Goal: Check status: Check status

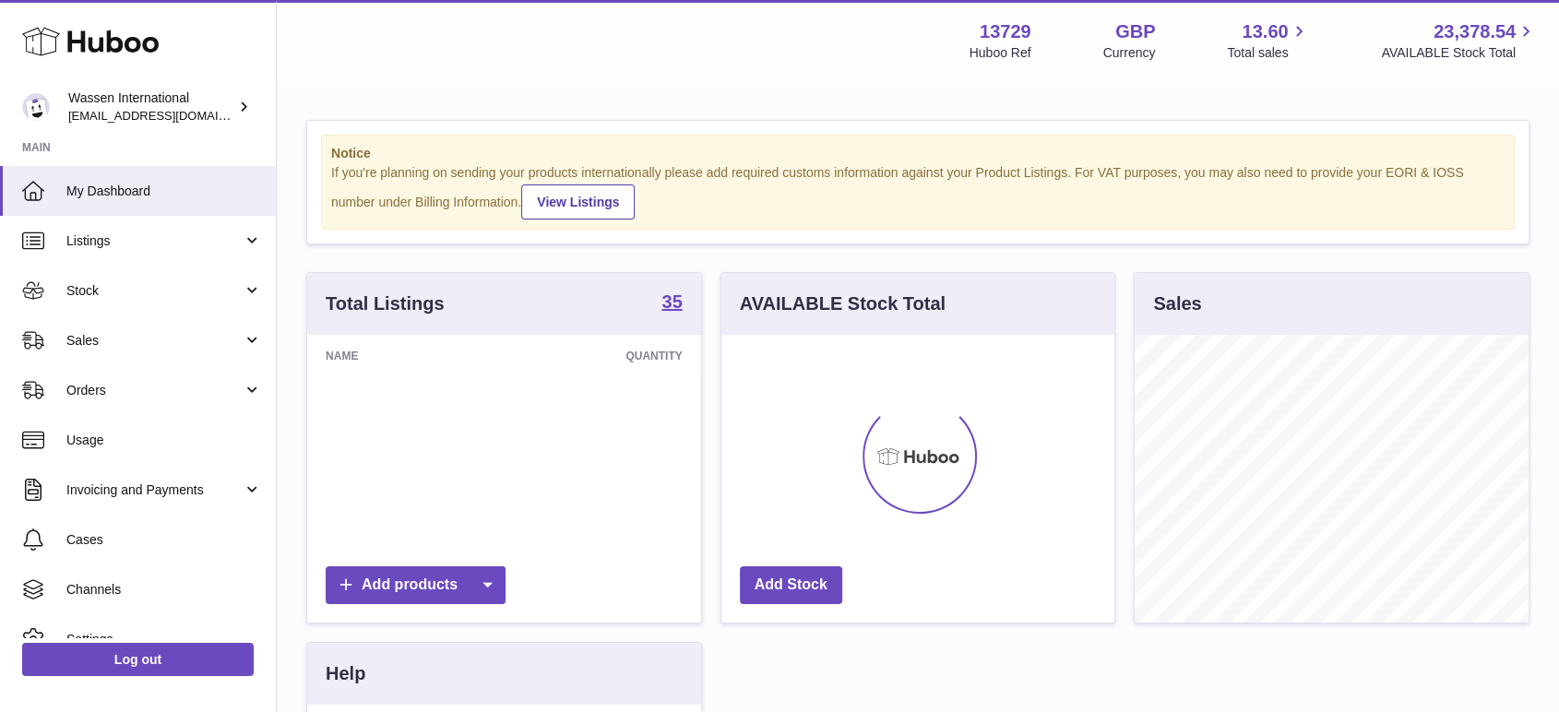
scroll to position [288, 393]
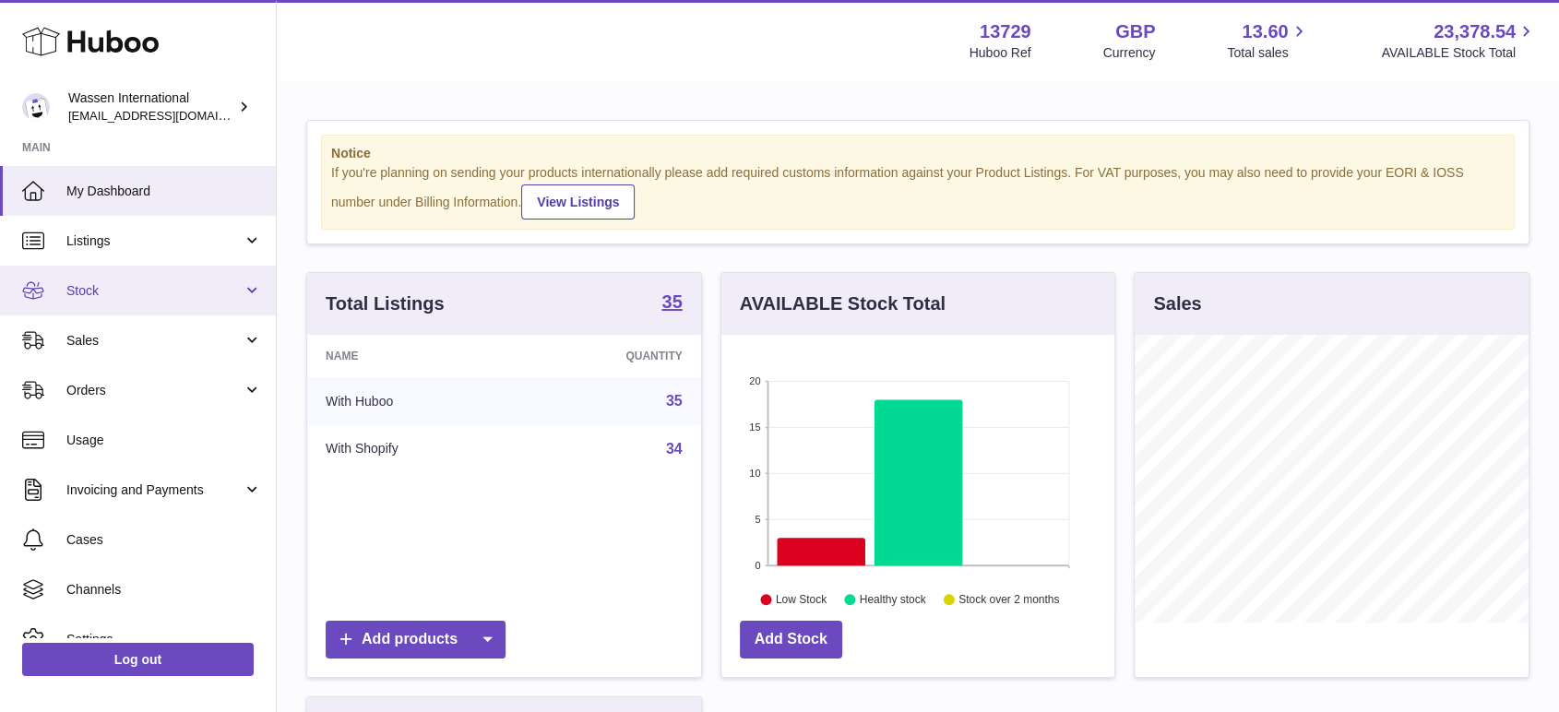
click at [88, 287] on span "Stock" at bounding box center [154, 291] width 176 height 18
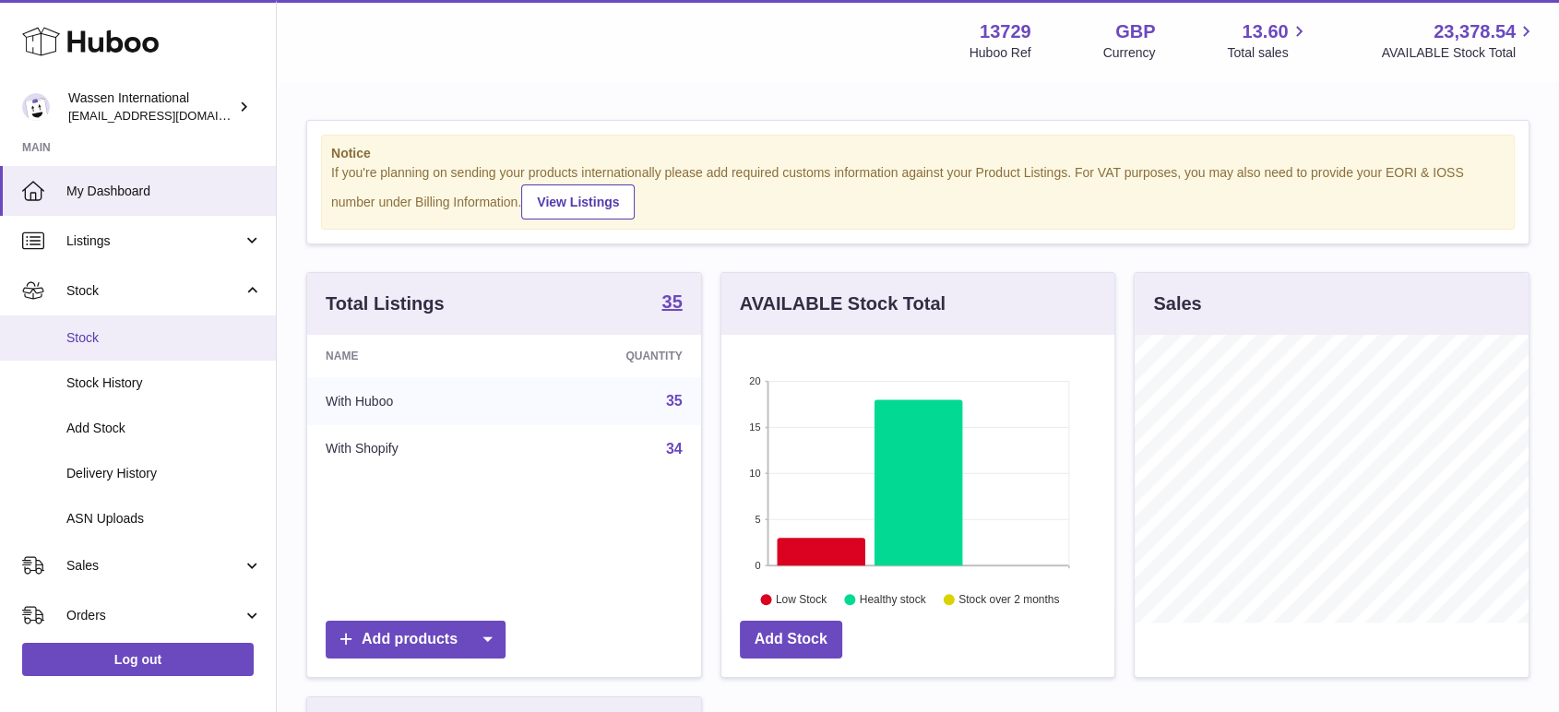
click at [91, 334] on span "Stock" at bounding box center [164, 338] width 196 height 18
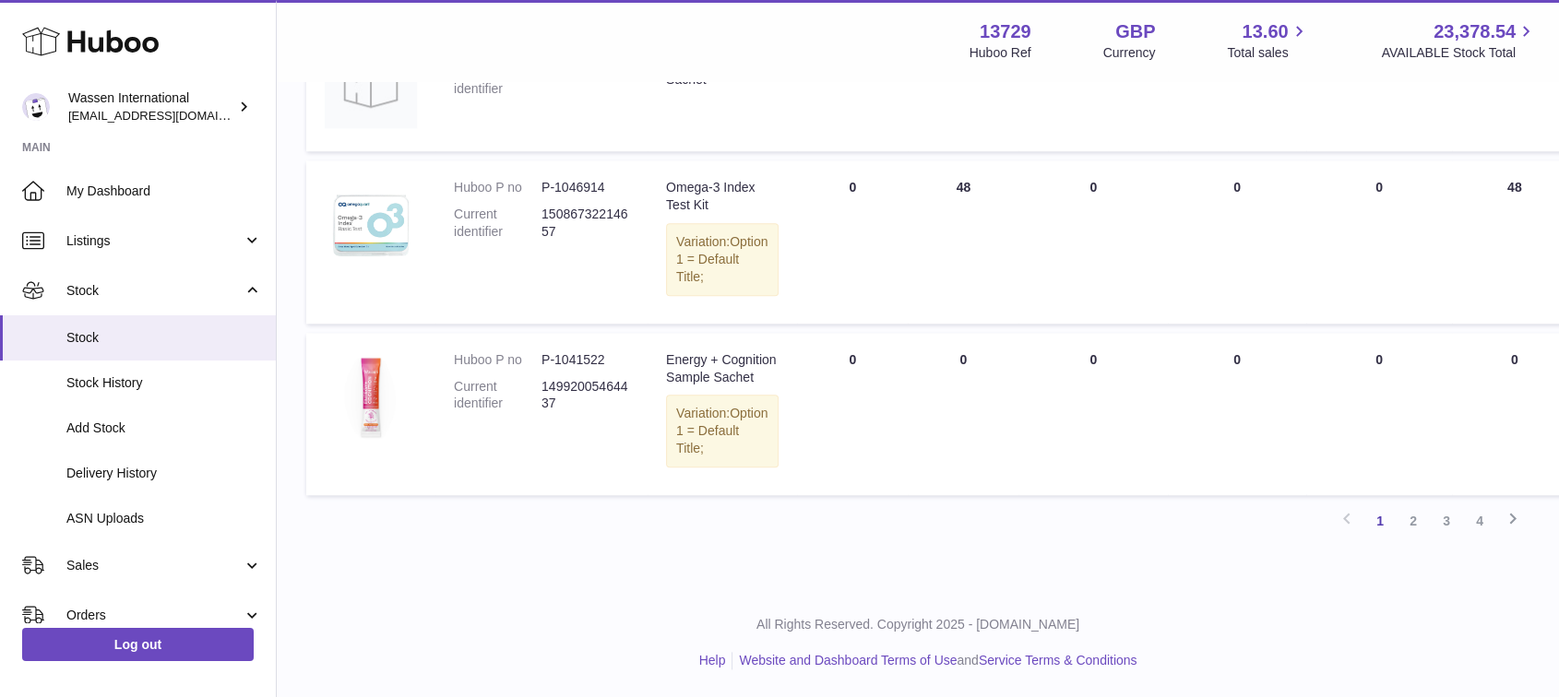
scroll to position [2106, 0]
click at [1512, 516] on icon at bounding box center [1513, 518] width 22 height 23
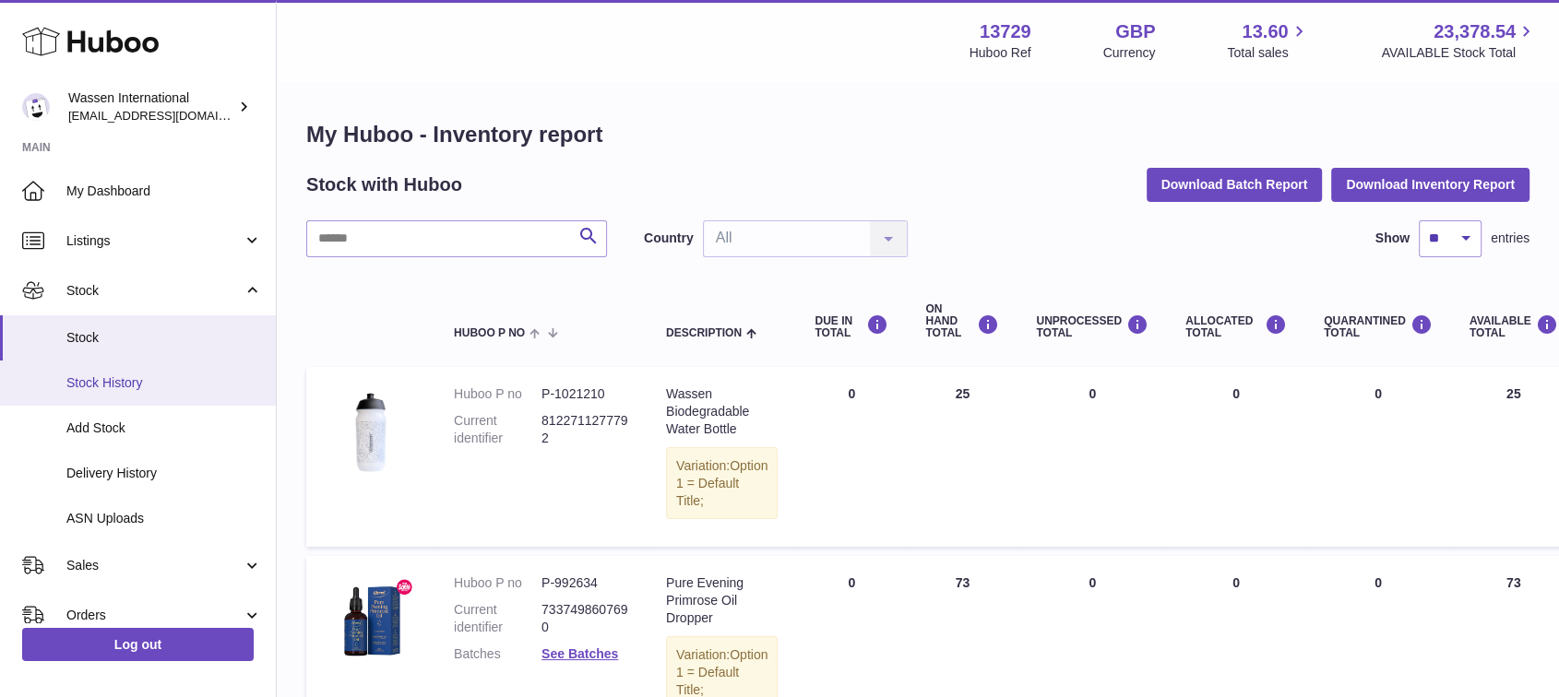
click at [95, 381] on span "Stock History" at bounding box center [164, 384] width 196 height 18
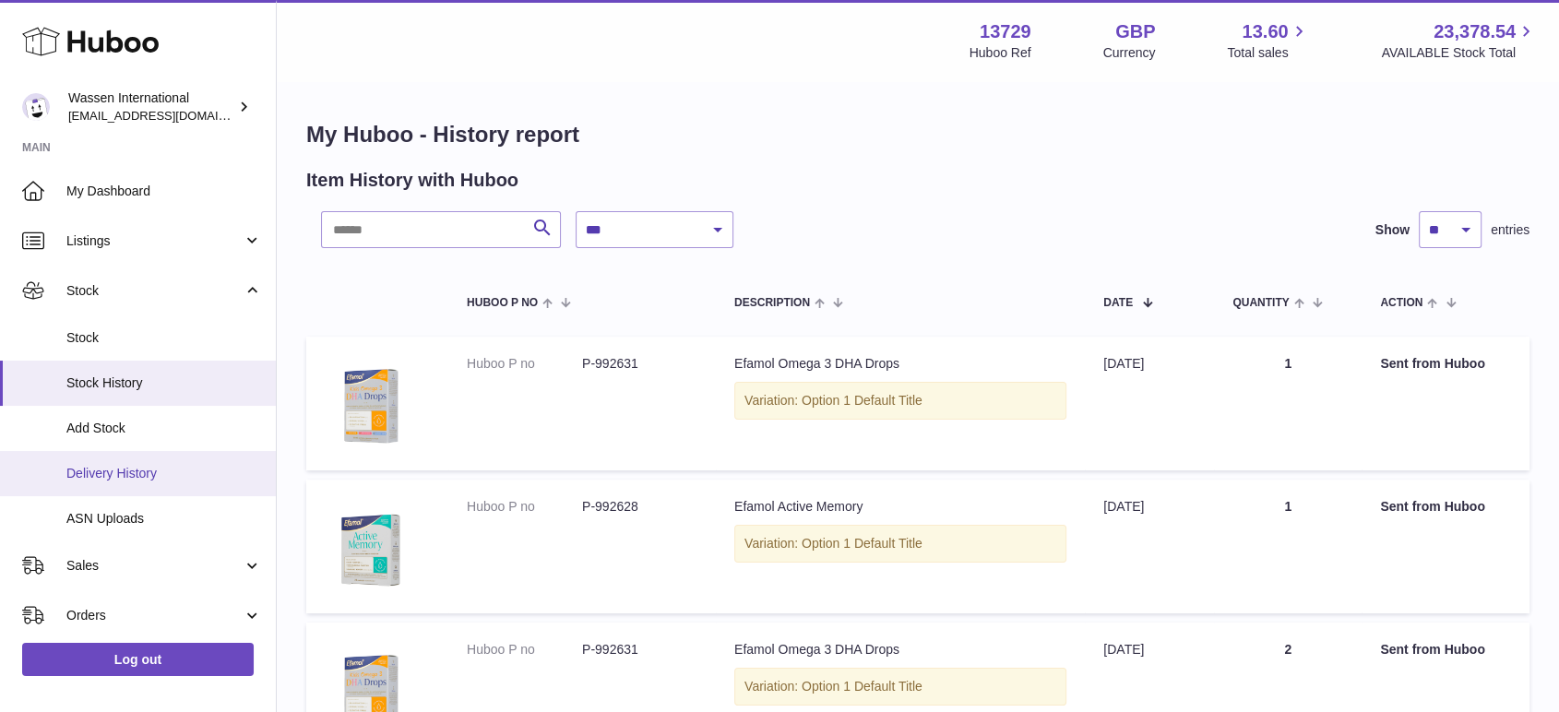
click at [121, 471] on span "Delivery History" at bounding box center [164, 474] width 196 height 18
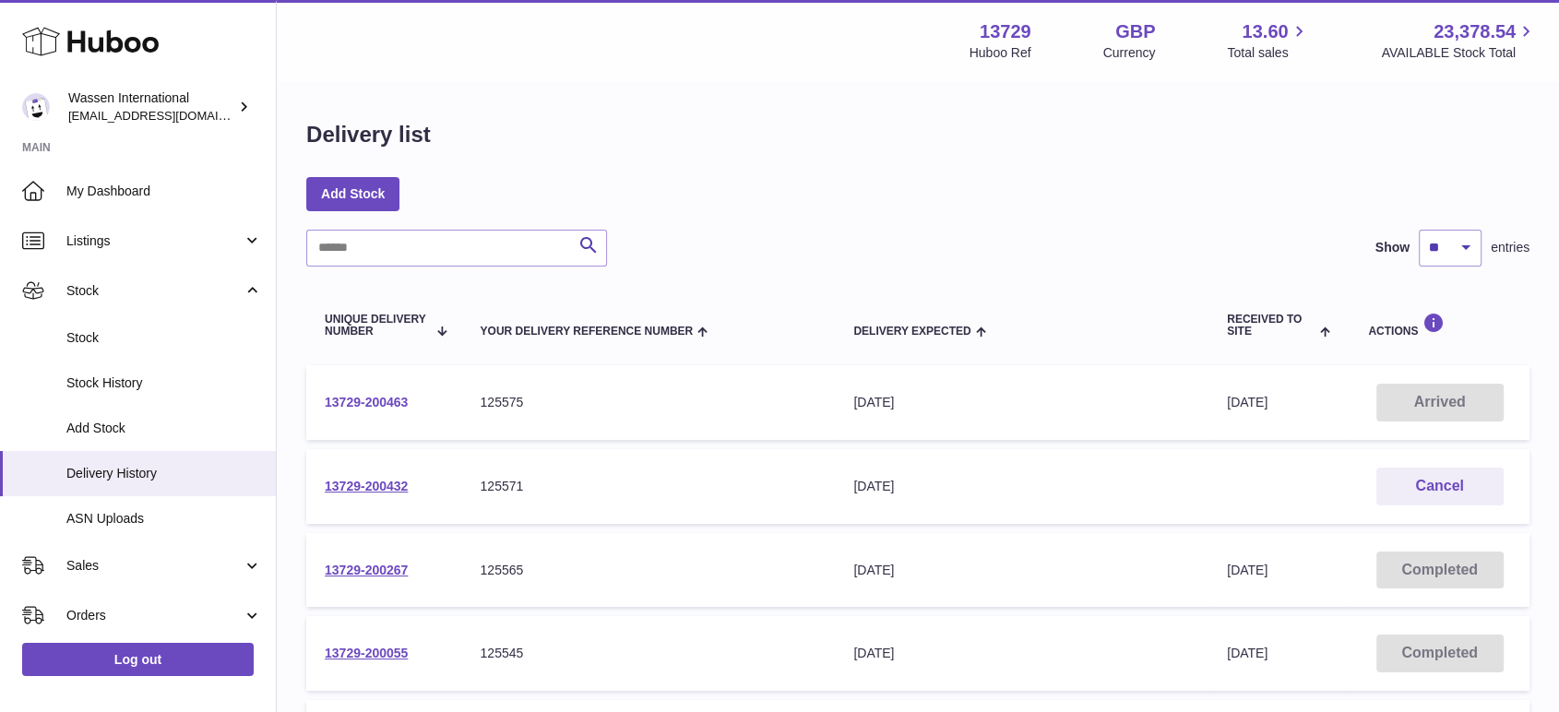
click at [362, 398] on link "13729-200463" at bounding box center [366, 402] width 83 height 15
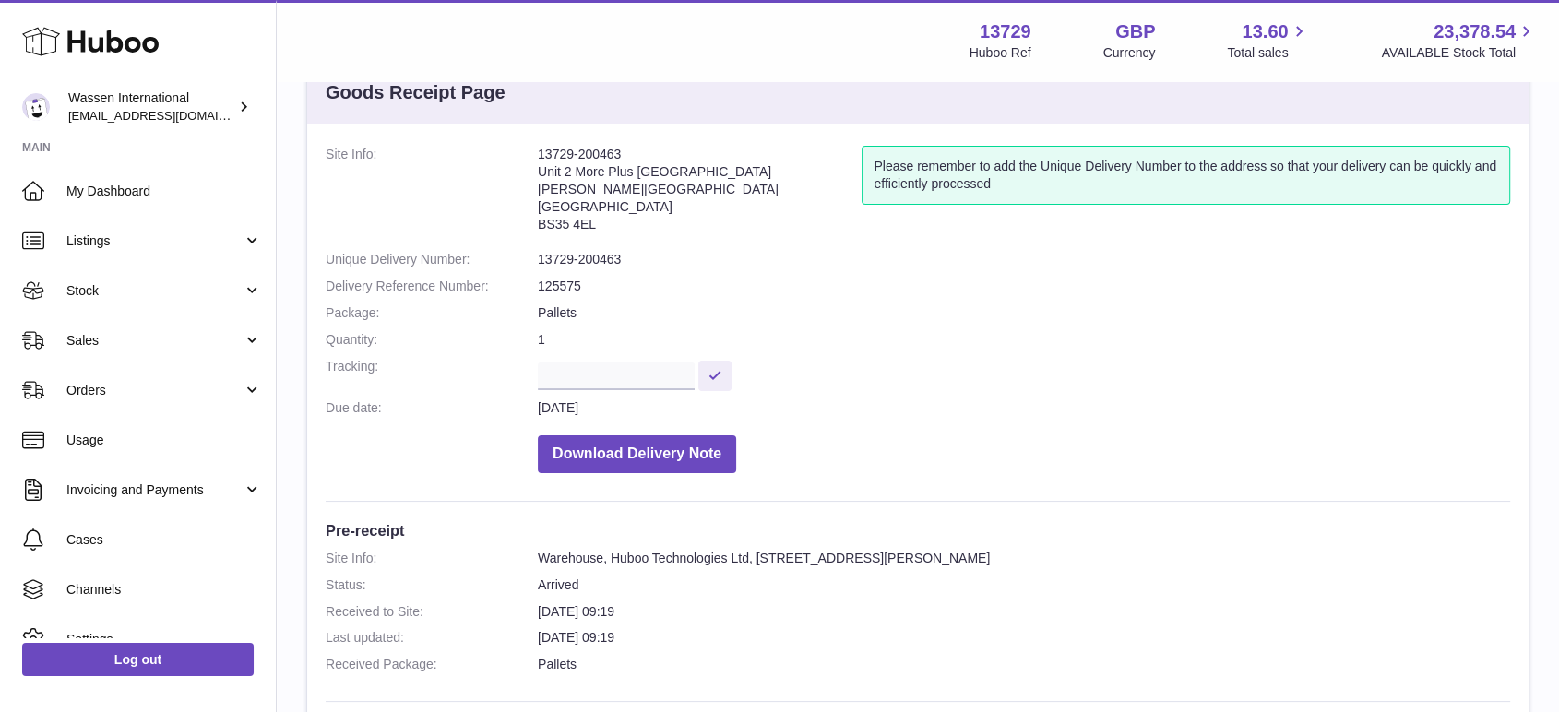
scroll to position [60, 0]
drag, startPoint x: 583, startPoint y: 271, endPoint x: 874, endPoint y: 426, distance: 329.4
click at [874, 426] on dl "Site Info: 13729-200463 Unit 2 More [GEOGRAPHIC_DATA][STREET_ADDRESS][PERSON_NA…" at bounding box center [918, 313] width 1185 height 337
click at [936, 277] on dd "125575" at bounding box center [1024, 286] width 972 height 18
drag, startPoint x: 636, startPoint y: 256, endPoint x: 517, endPoint y: 254, distance: 119.0
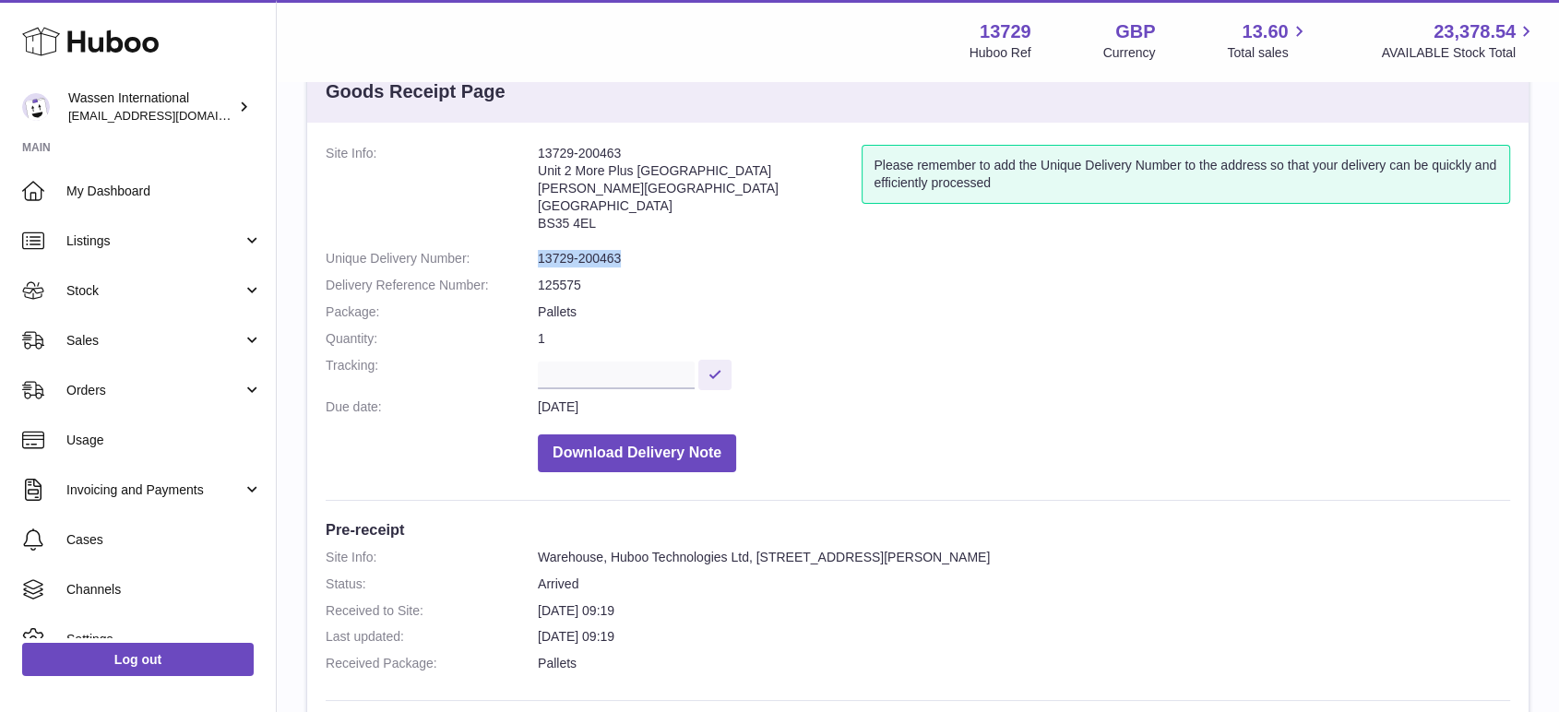
click at [517, 254] on dl "Site Info: 13729-200463 Unit 2 More [GEOGRAPHIC_DATA][STREET_ADDRESS][PERSON_NA…" at bounding box center [918, 313] width 1185 height 337
copy dl "13729-200463"
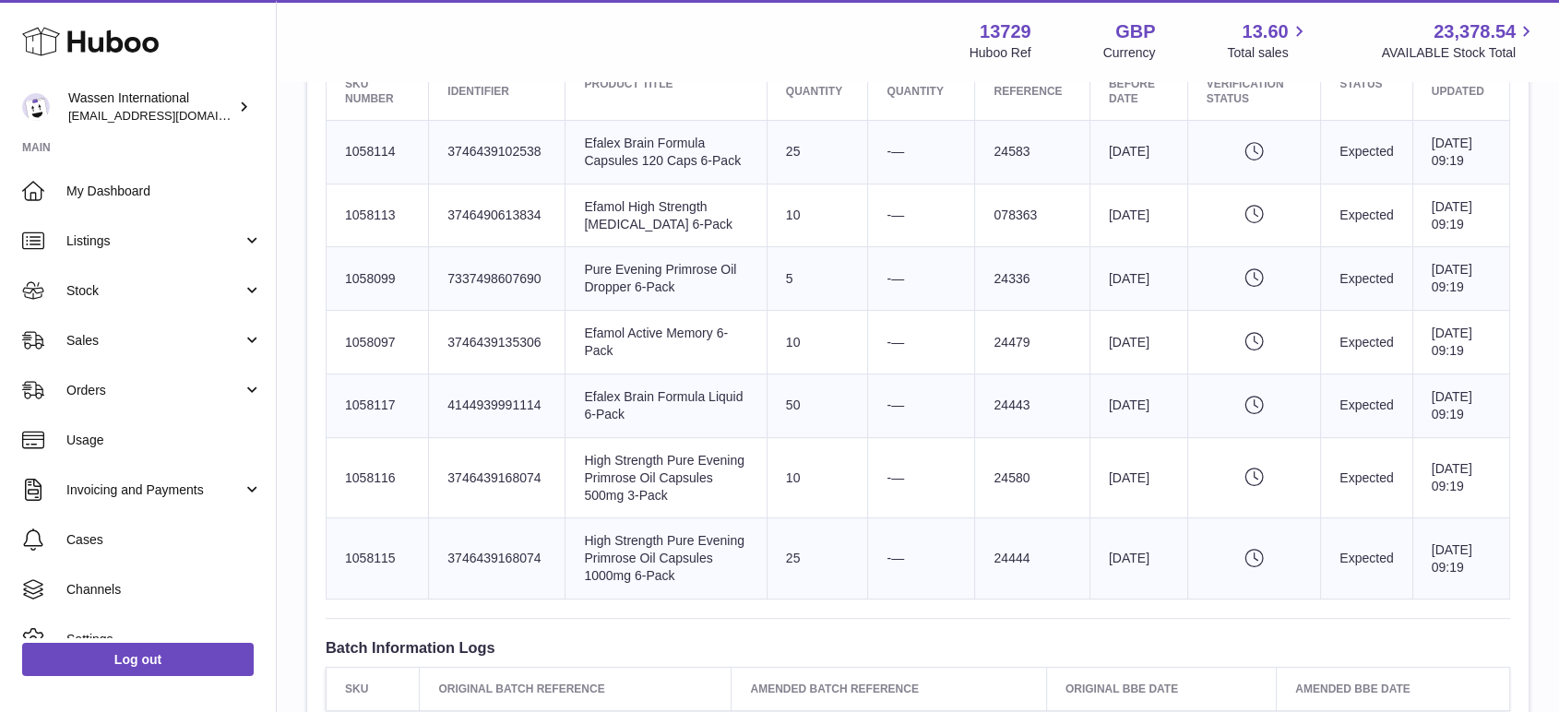
scroll to position [762, 0]
drag, startPoint x: 401, startPoint y: 419, endPoint x: 330, endPoint y: 427, distance: 71.5
click at [330, 427] on td "Huboo SKU Number 1058117" at bounding box center [378, 407] width 102 height 64
copy td "1058117"
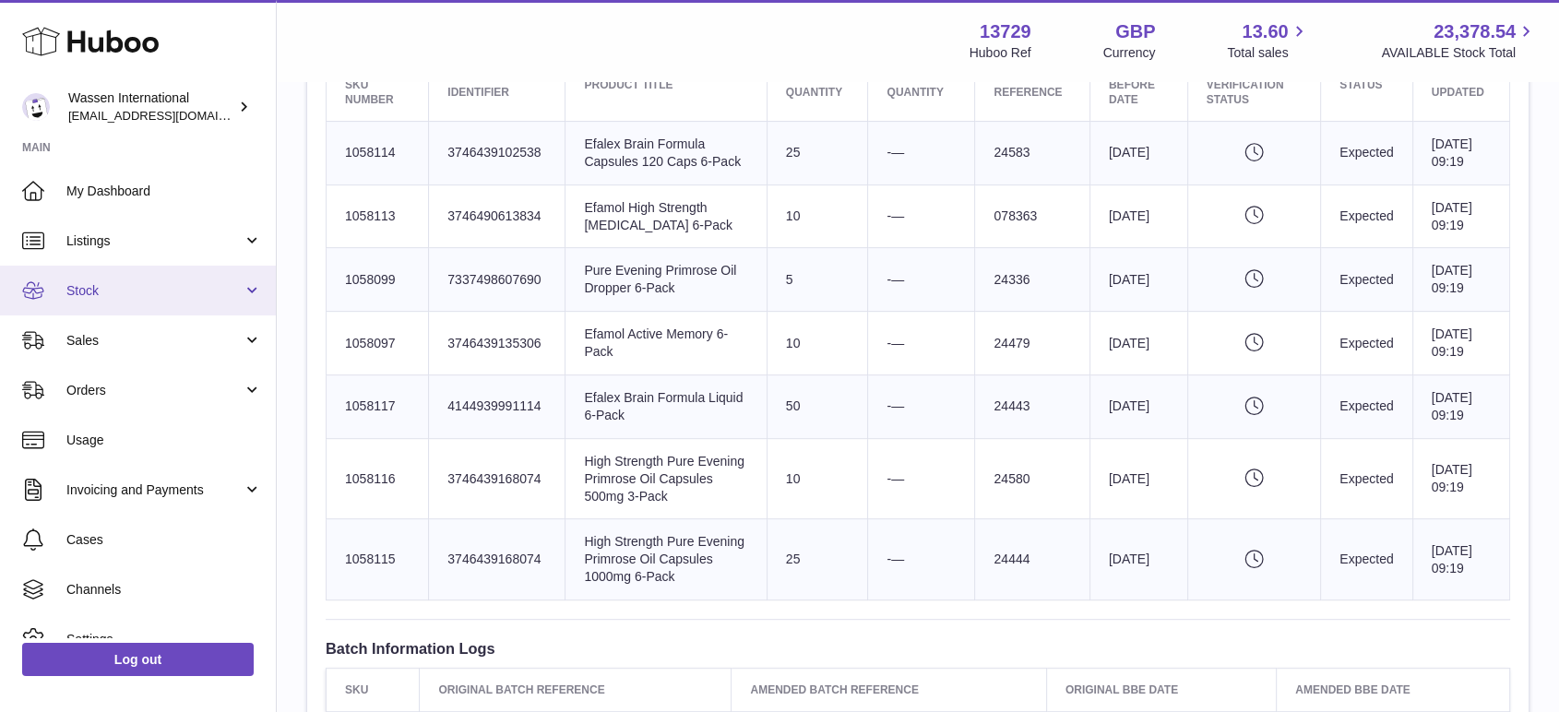
click at [81, 280] on link "Stock" at bounding box center [138, 291] width 276 height 50
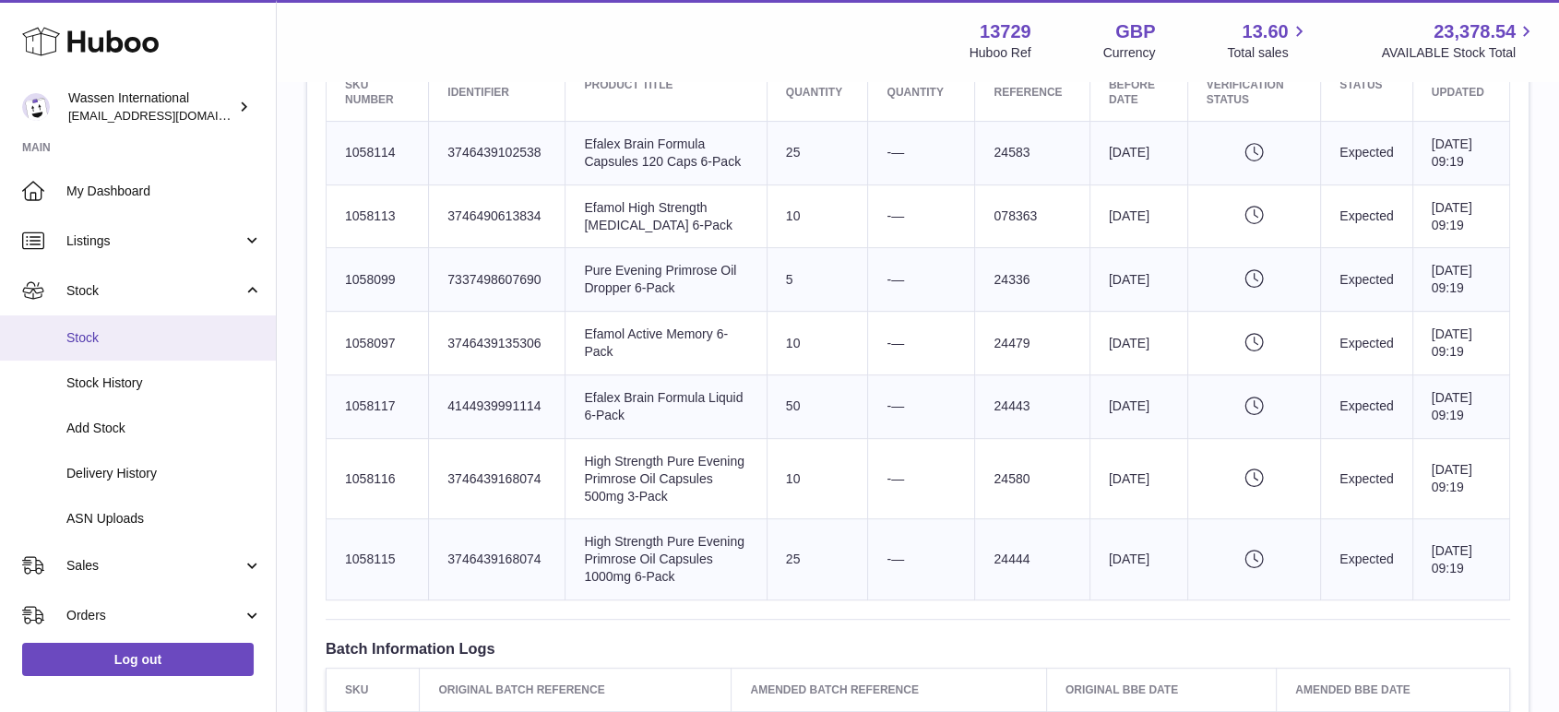
click at [96, 346] on span "Stock" at bounding box center [164, 338] width 196 height 18
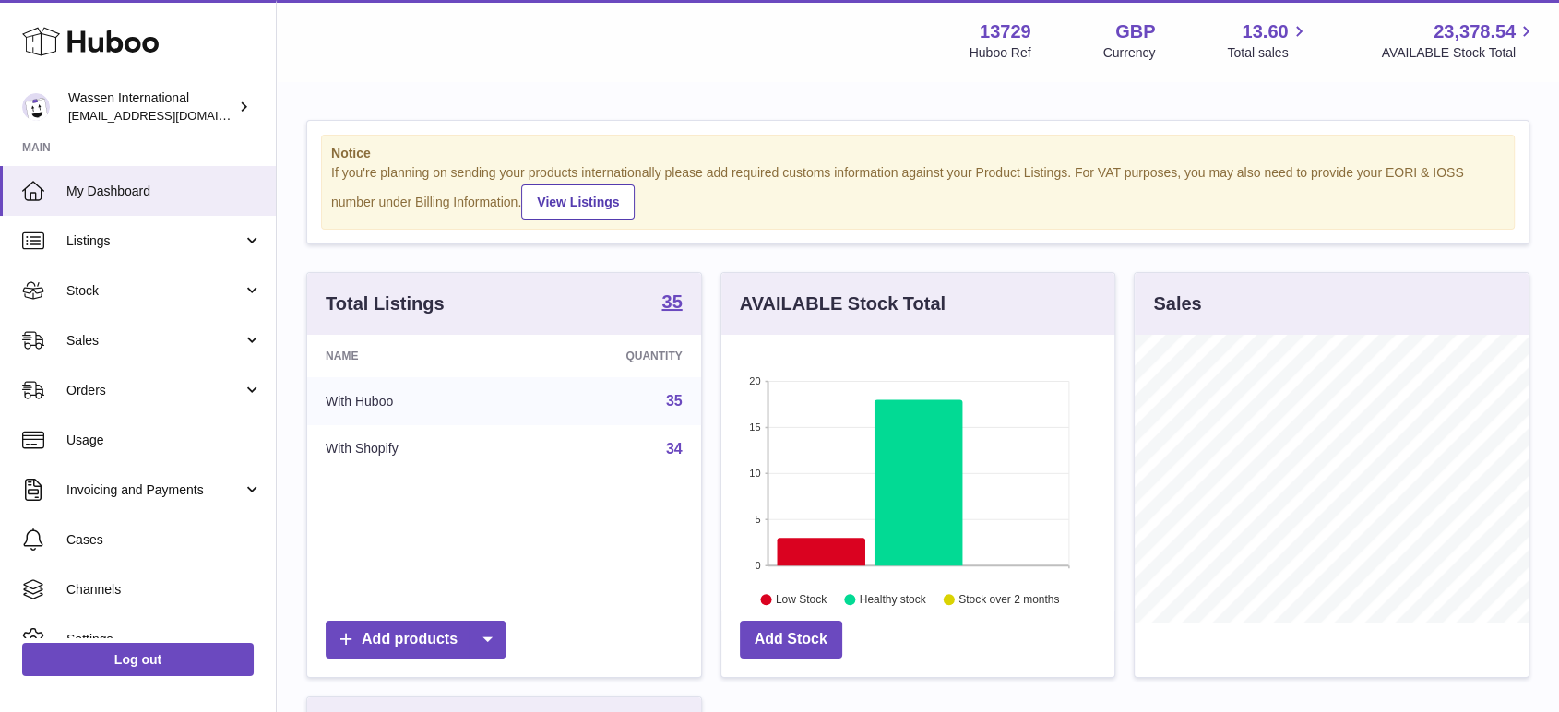
scroll to position [288, 393]
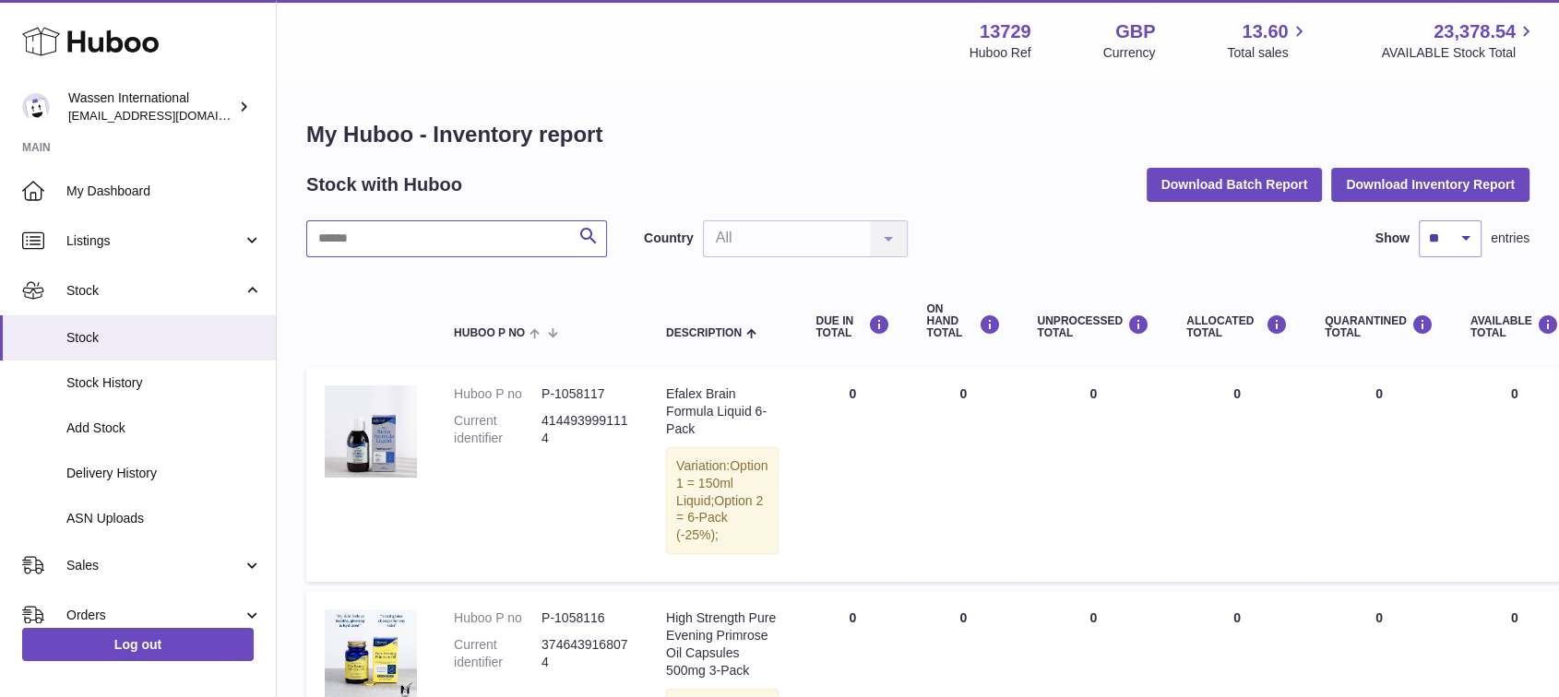
click at [517, 241] on input "text" at bounding box center [456, 238] width 301 height 37
paste input "*******"
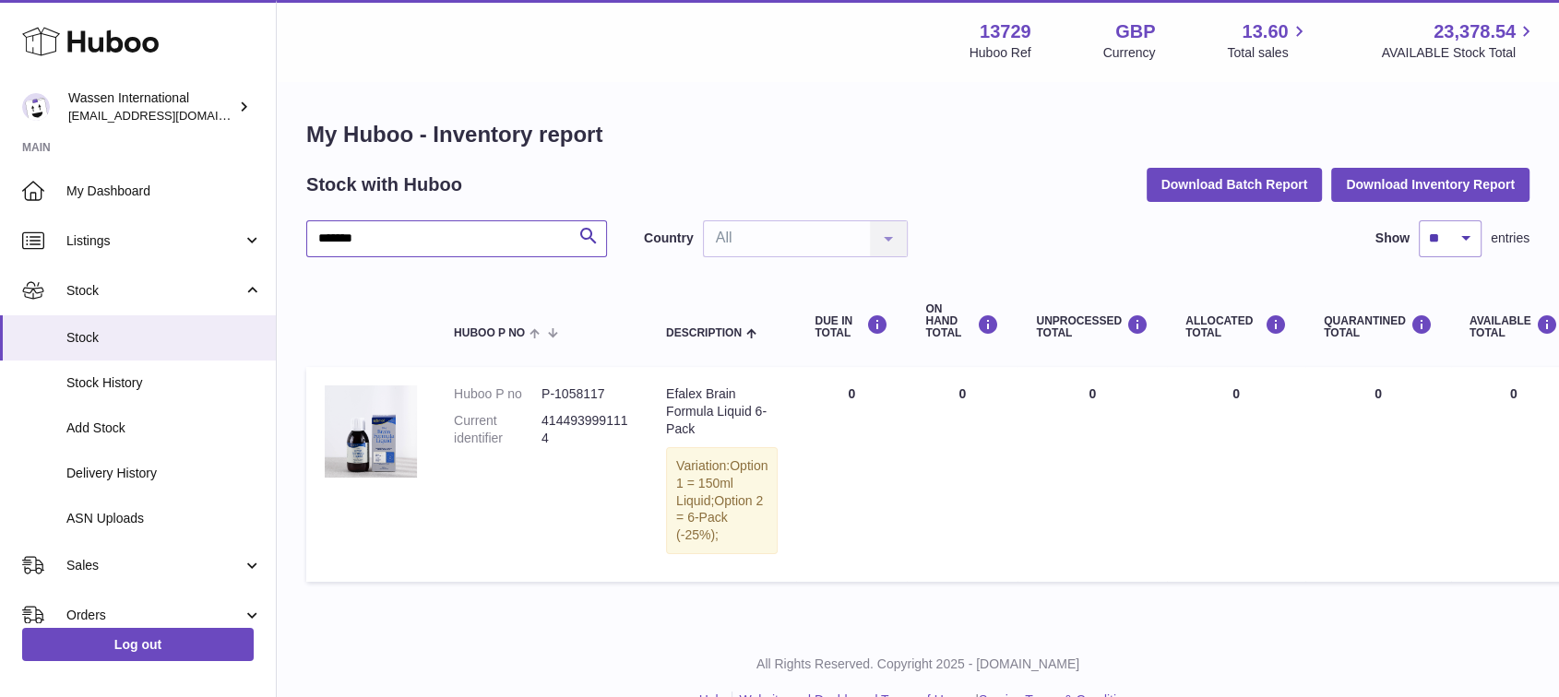
drag, startPoint x: 443, startPoint y: 235, endPoint x: 316, endPoint y: 230, distance: 126.5
click at [316, 230] on input "*******" at bounding box center [456, 238] width 301 height 37
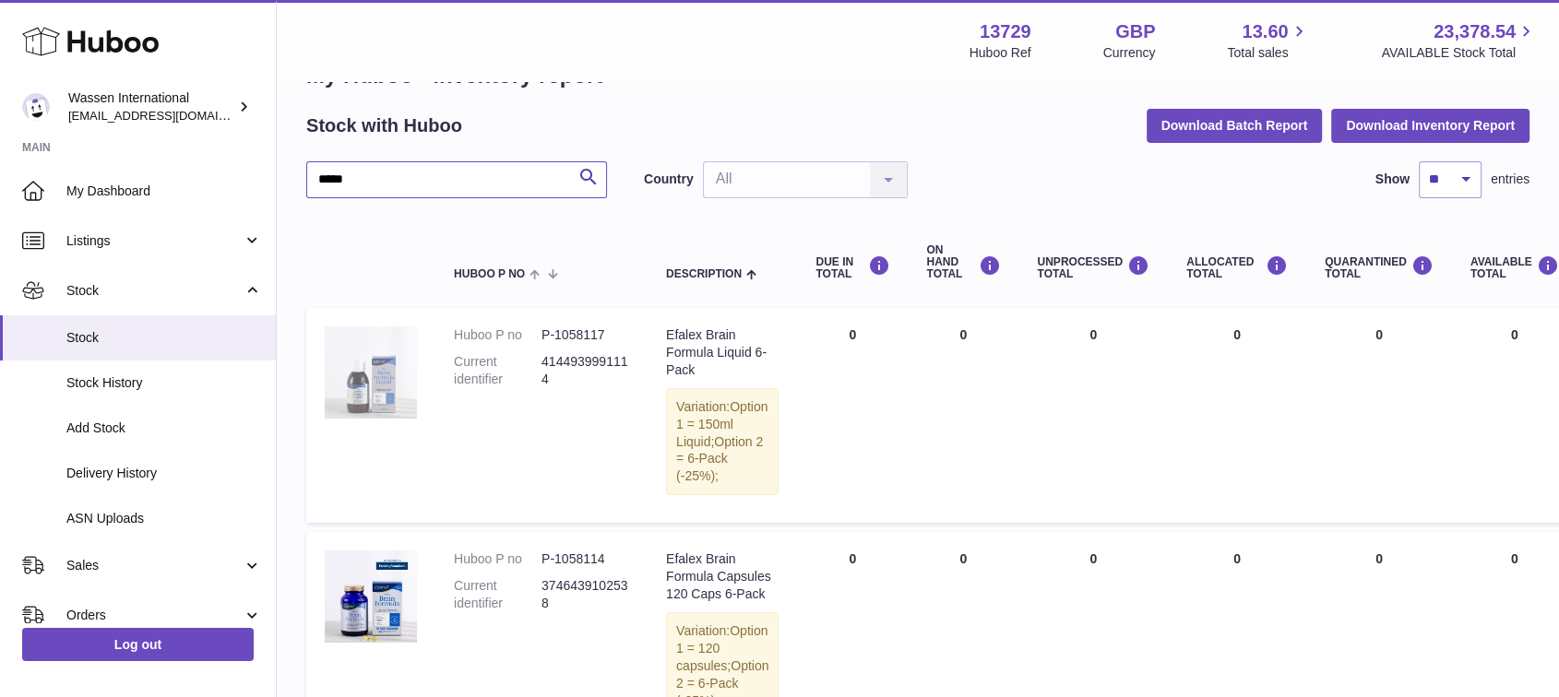
scroll to position [44, 0]
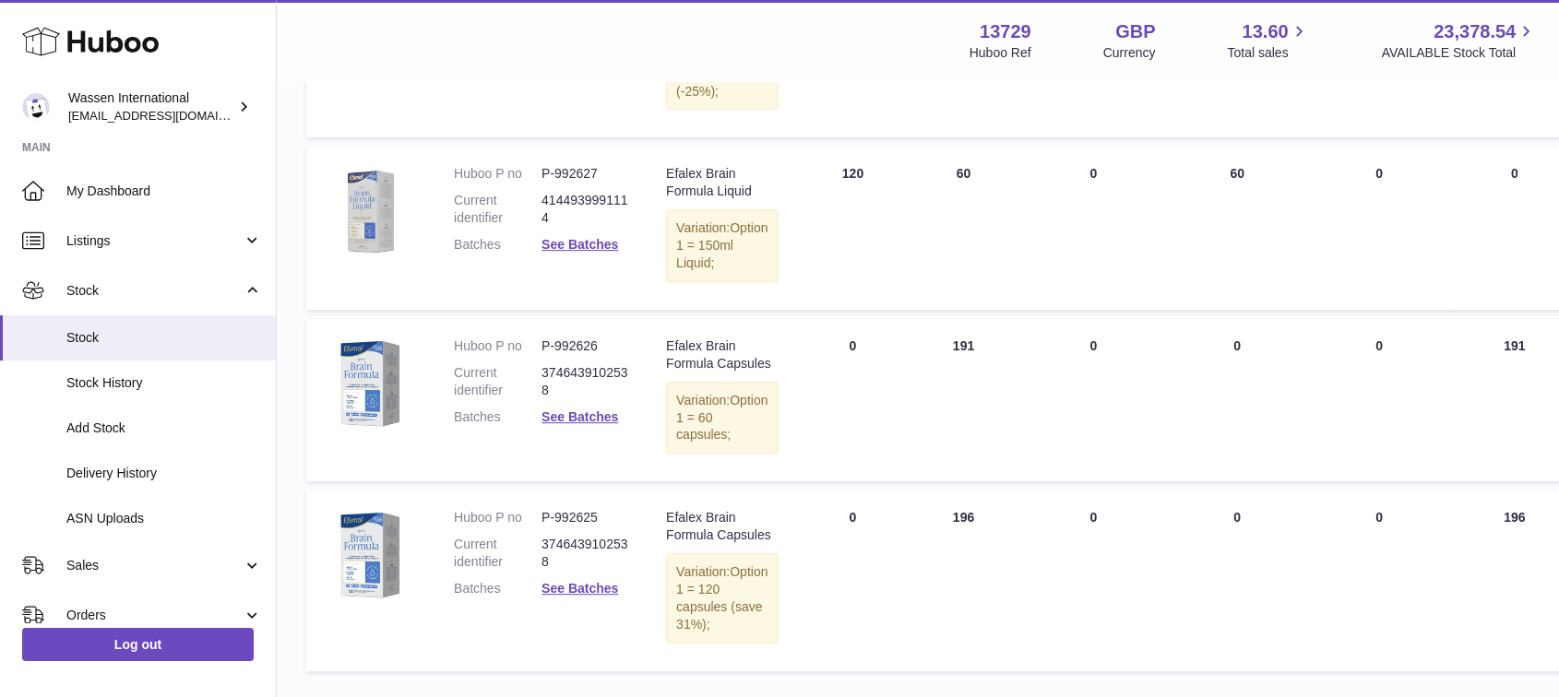
scroll to position [668, 0]
type input "******"
drag, startPoint x: 610, startPoint y: 266, endPoint x: 542, endPoint y: 263, distance: 67.4
click at [542, 184] on dd "P-992627" at bounding box center [586, 175] width 88 height 18
copy dd "P-992627"
